Goal: Information Seeking & Learning: Check status

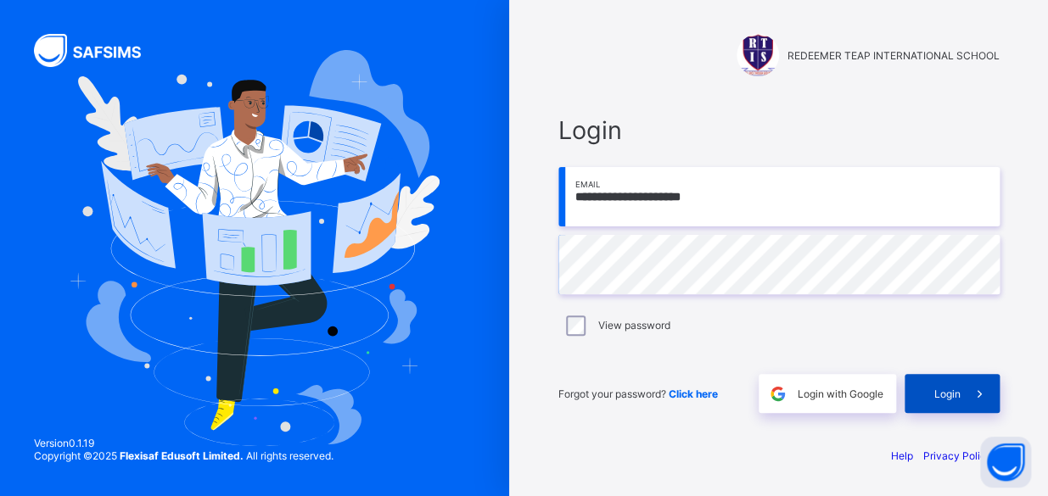
click at [934, 394] on span "Login" at bounding box center [947, 394] width 26 height 13
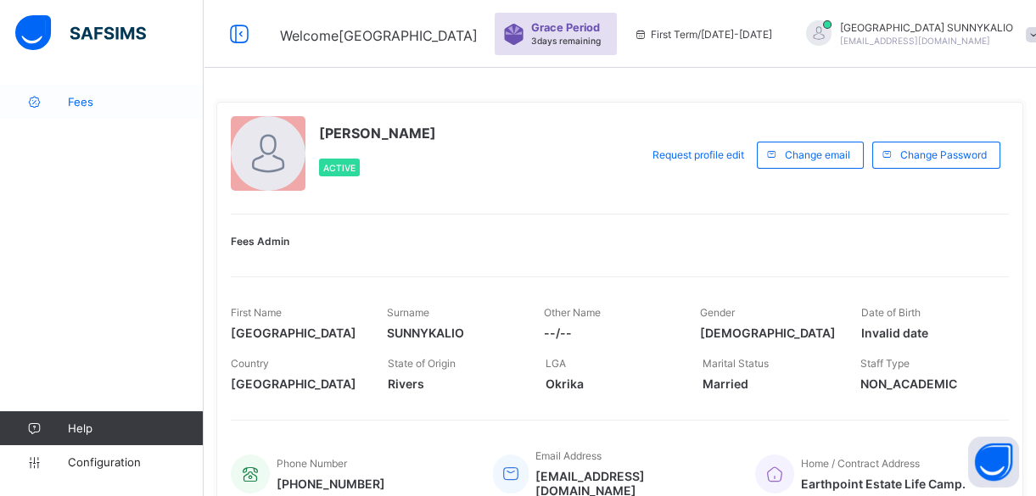
click at [76, 101] on span "Fees" at bounding box center [136, 102] width 136 height 14
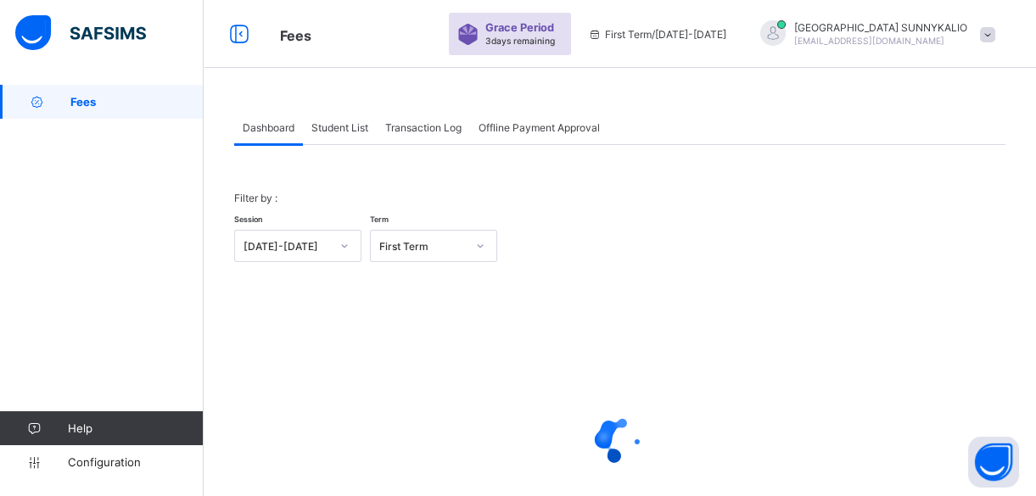
click at [339, 132] on span "Student List" at bounding box center [339, 127] width 57 height 13
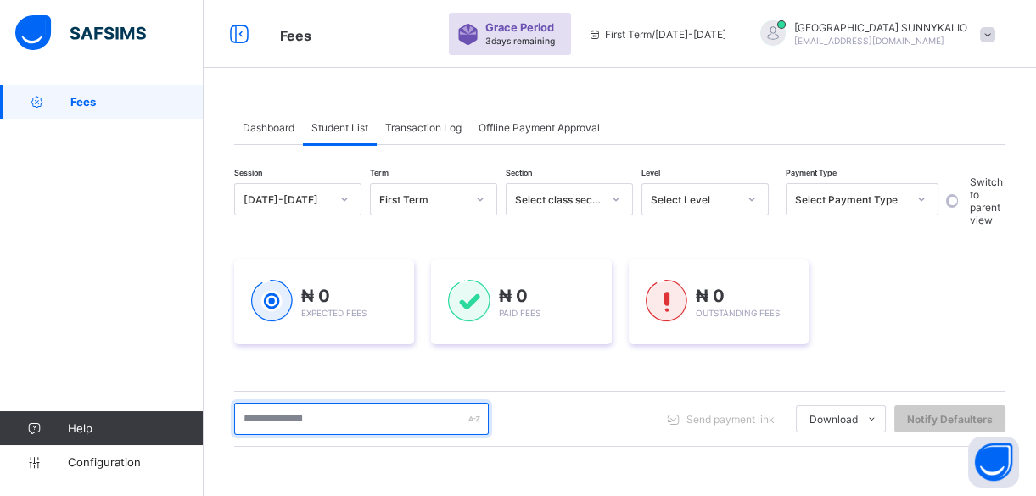
click at [373, 415] on input "text" at bounding box center [361, 419] width 255 height 32
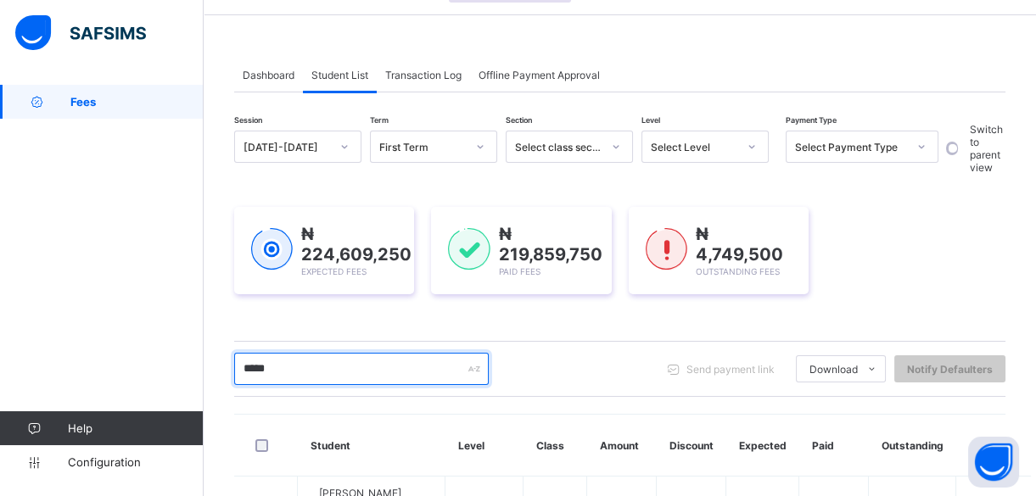
scroll to position [76, 0]
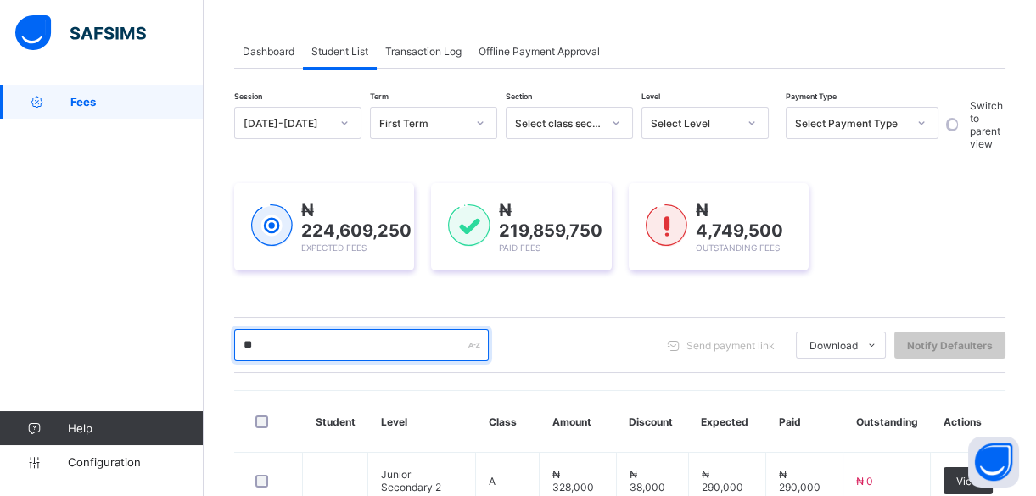
type input "*"
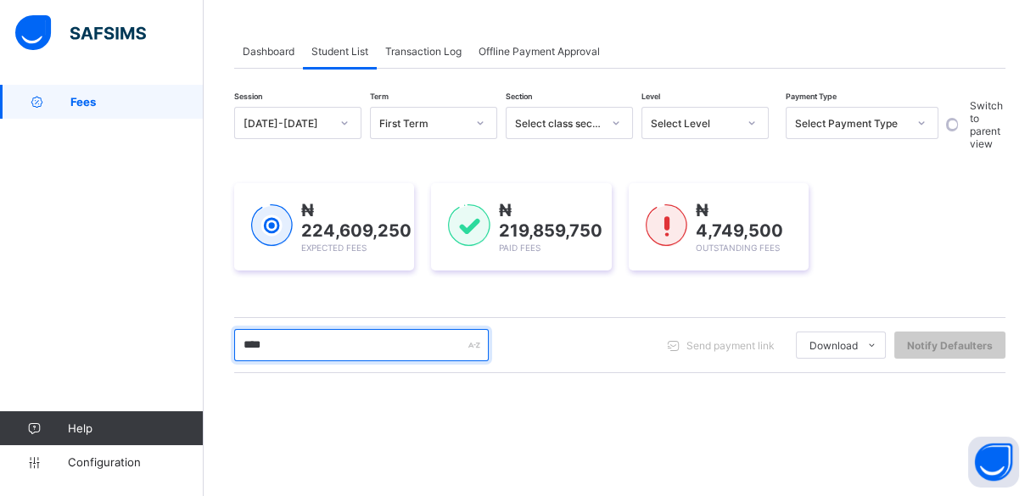
type input "********"
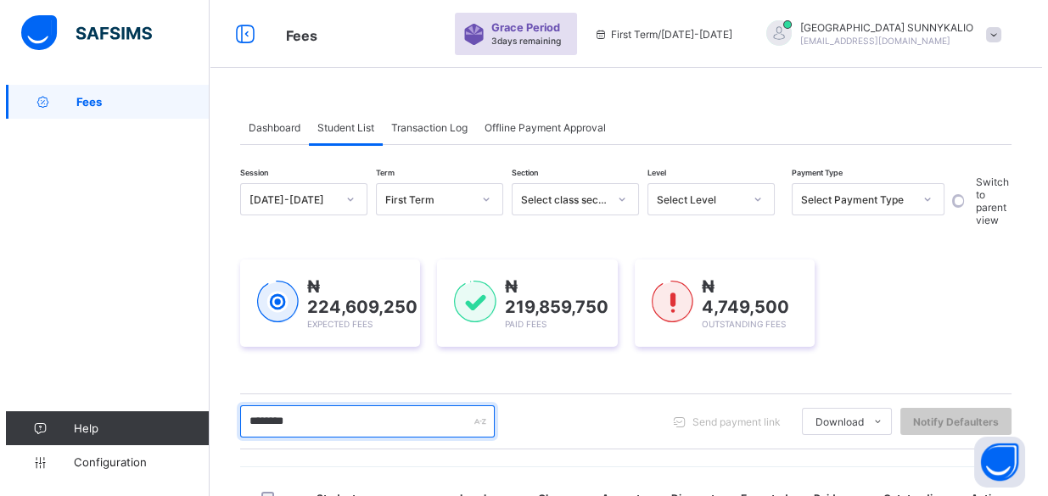
scroll to position [0, 0]
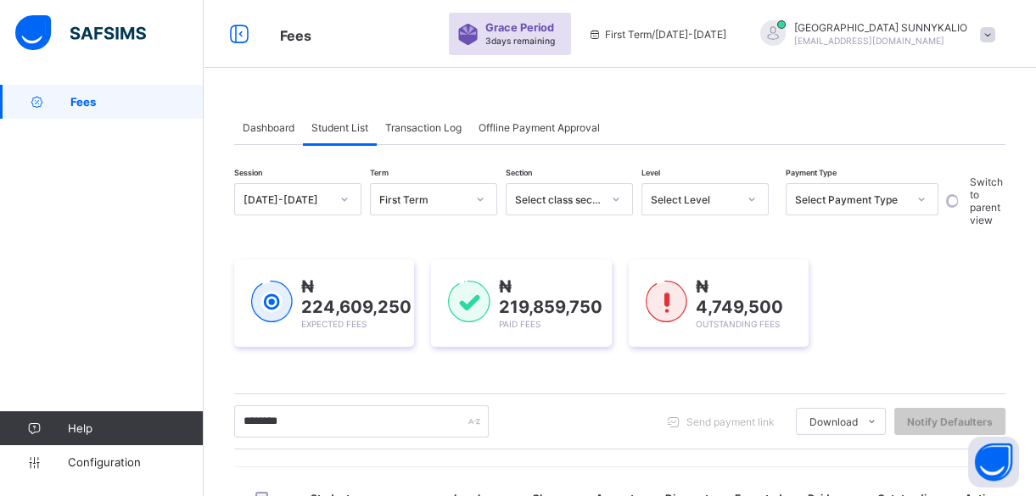
click at [1004, 34] on div "[PERSON_NAME] [EMAIL_ADDRESS][DOMAIN_NAME]" at bounding box center [873, 34] width 261 height 28
click at [911, 158] on span "Logout" at bounding box center [940, 168] width 112 height 20
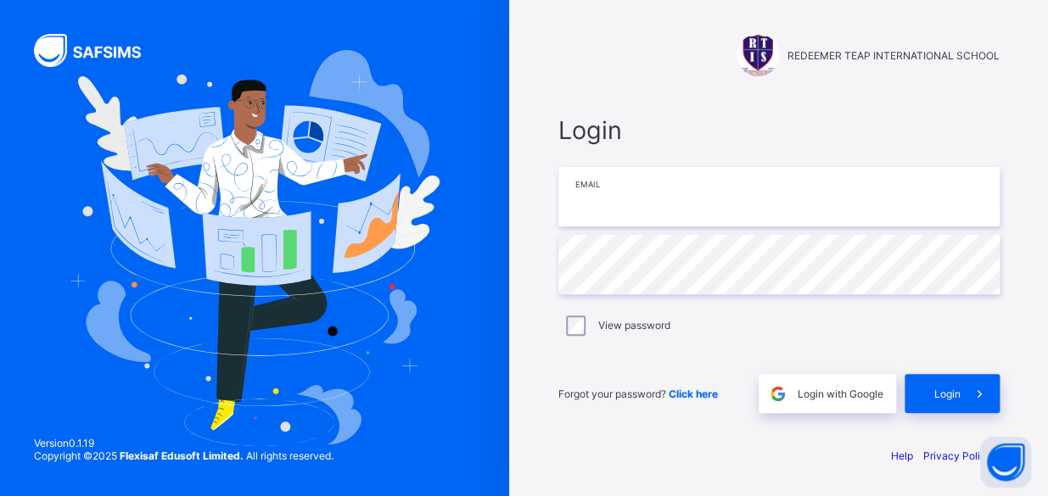
type input "**********"
